Goal: Transaction & Acquisition: Purchase product/service

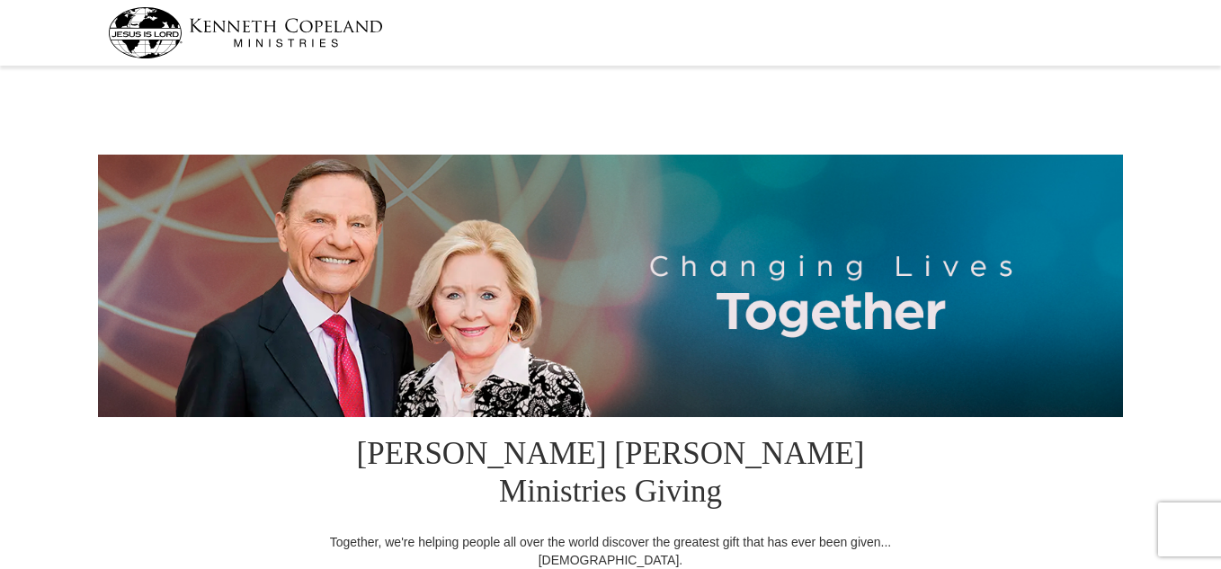
select select "NY"
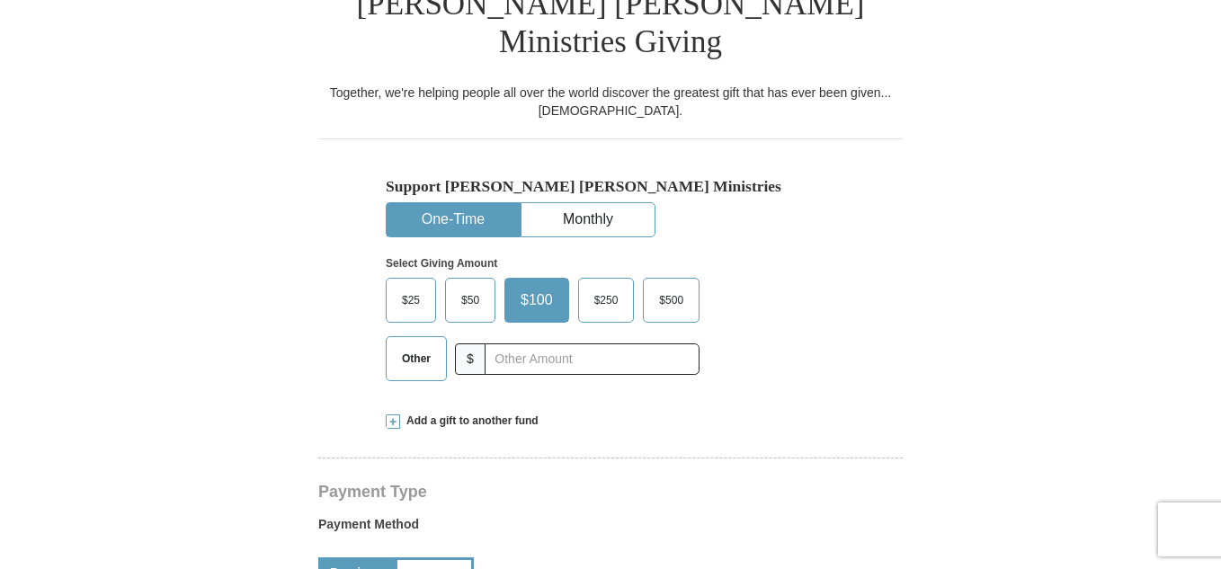
scroll to position [449, 0]
click at [421, 345] on span "Other" at bounding box center [416, 358] width 47 height 27
click at [0, 0] on input "Other" at bounding box center [0, 0] width 0 height 0
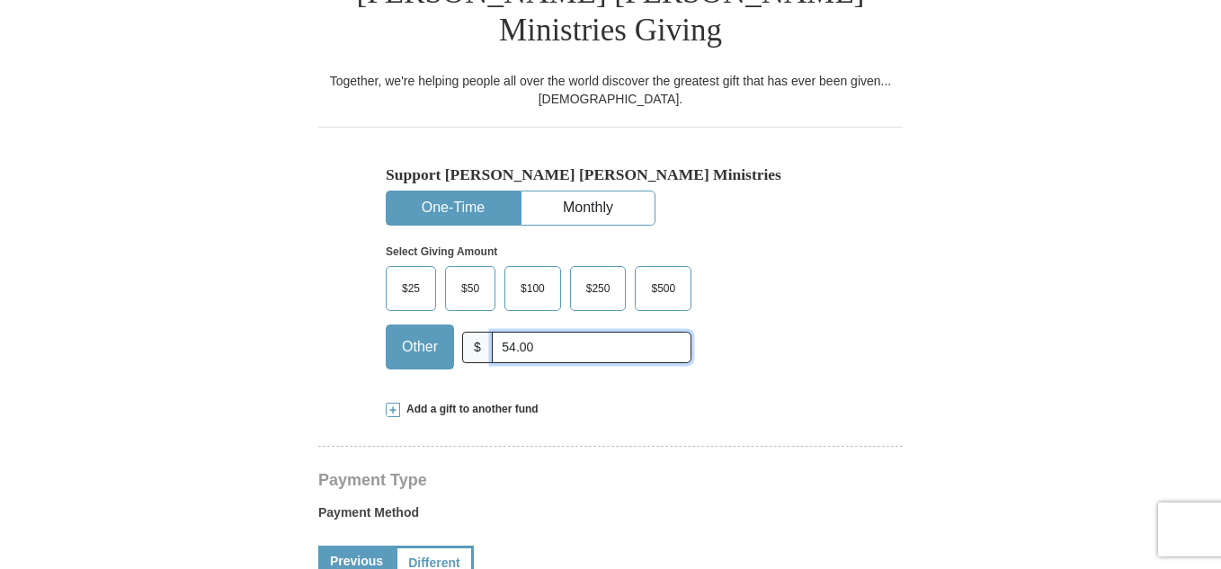
scroll to position [629, 0]
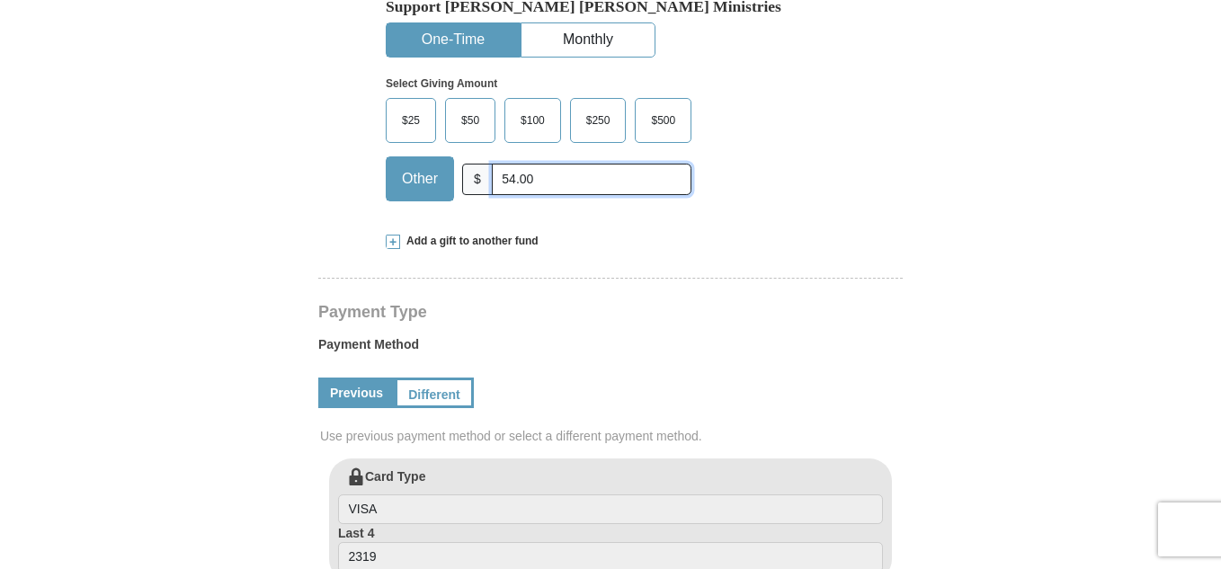
type input "54.00"
click at [388, 235] on span at bounding box center [393, 242] width 14 height 14
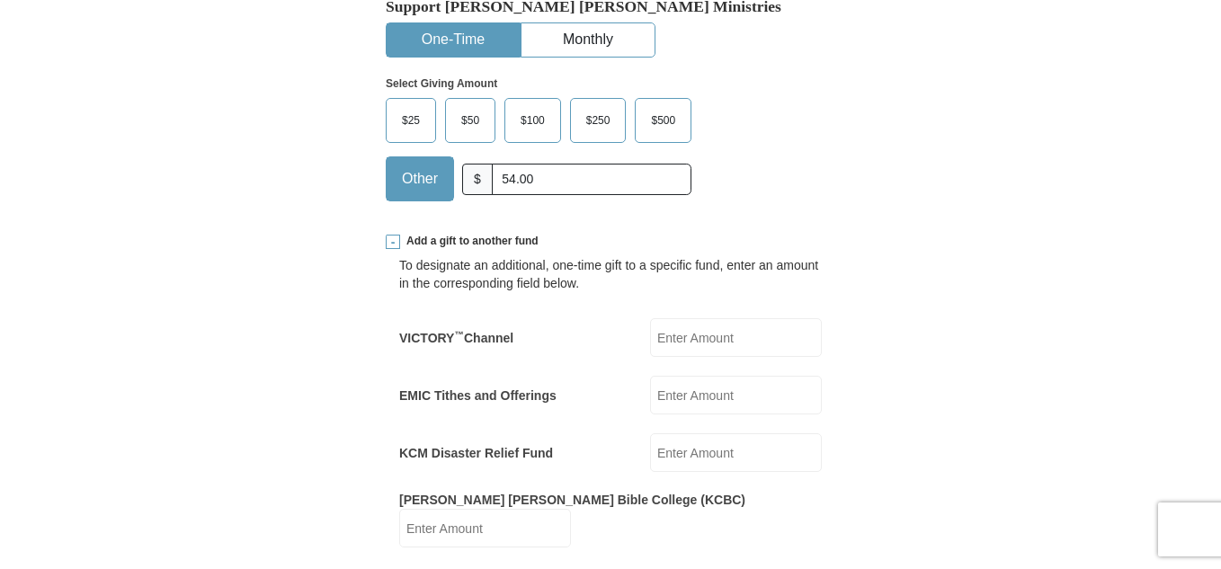
scroll to position [719, 0]
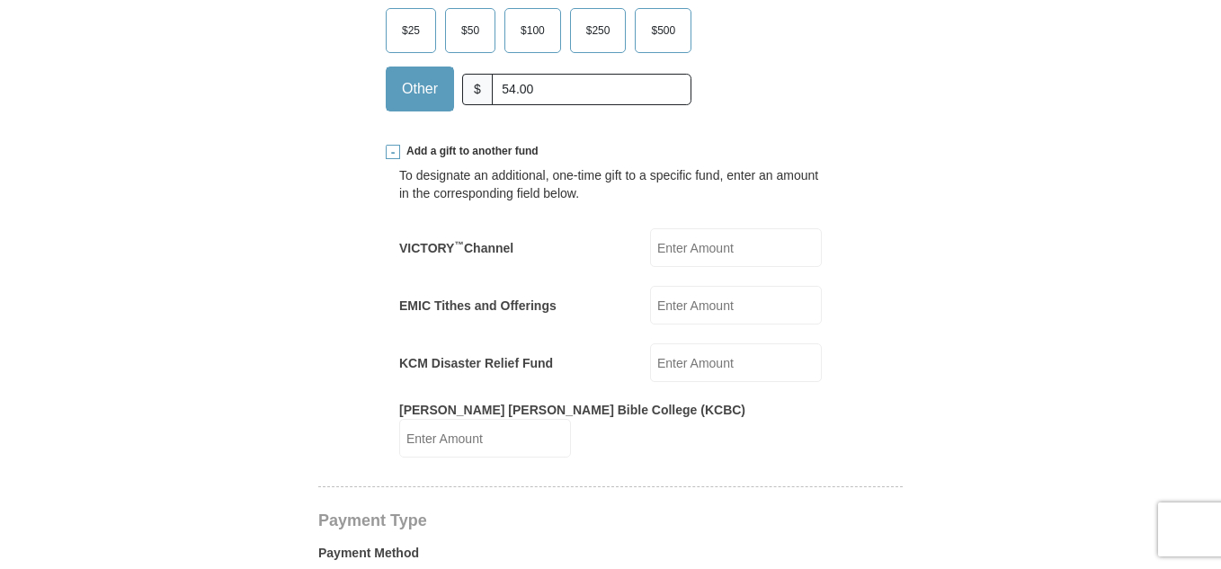
click at [571, 419] on input "Kenneth Copeland Bible College (KCBC)" at bounding box center [485, 438] width 172 height 39
type input "10.00"
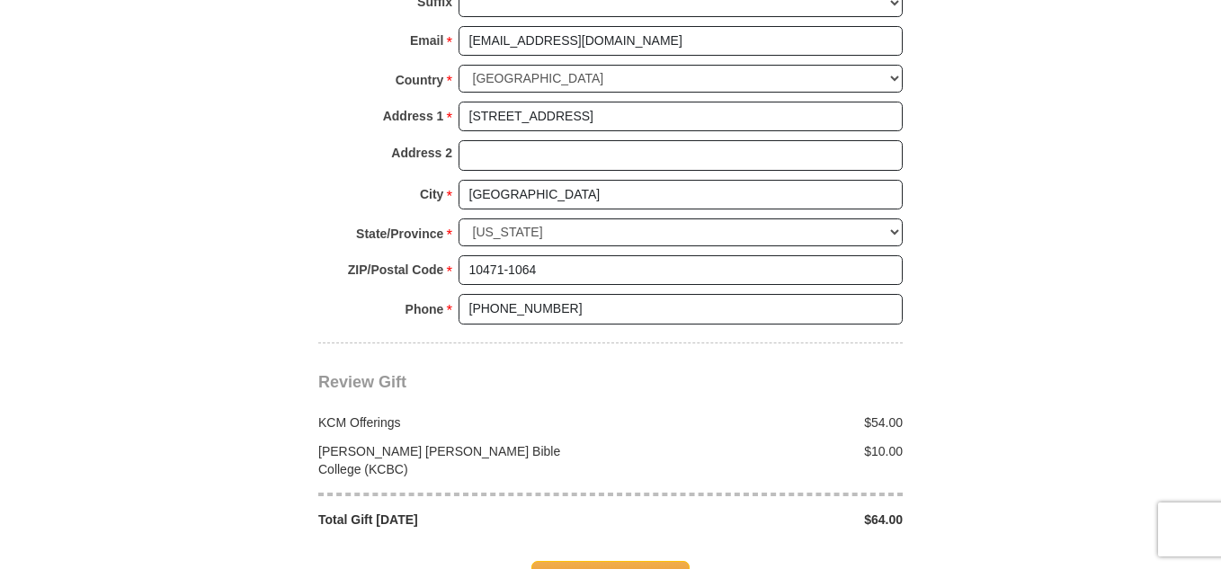
scroll to position [1798, 0]
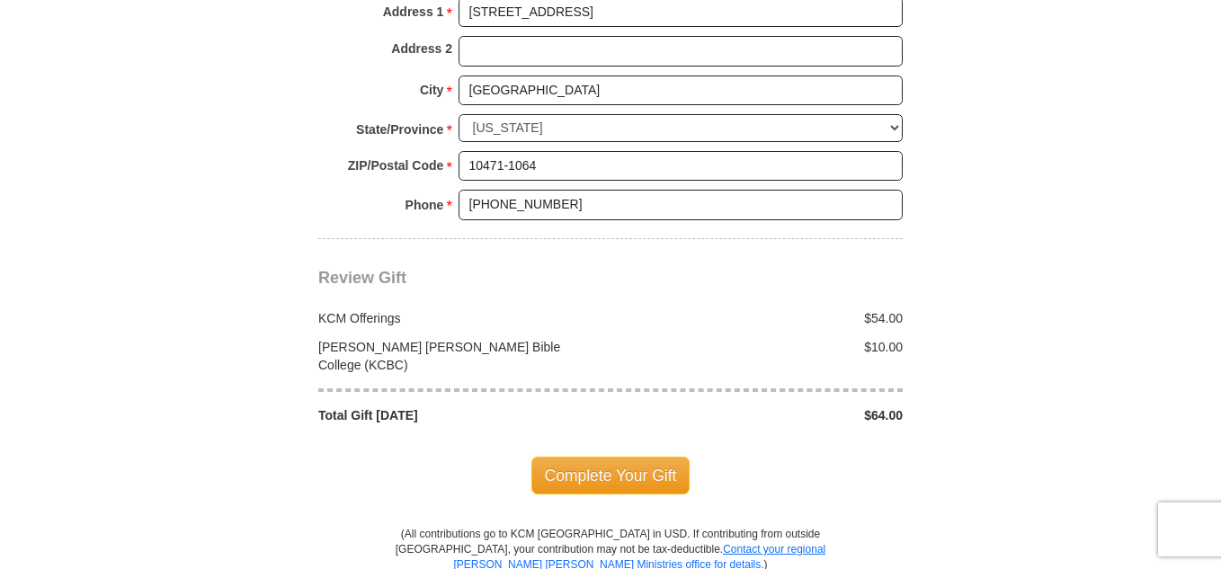
click at [662, 457] on span "Complete Your Gift" at bounding box center [610, 476] width 159 height 38
